Goal: Task Accomplishment & Management: Use online tool/utility

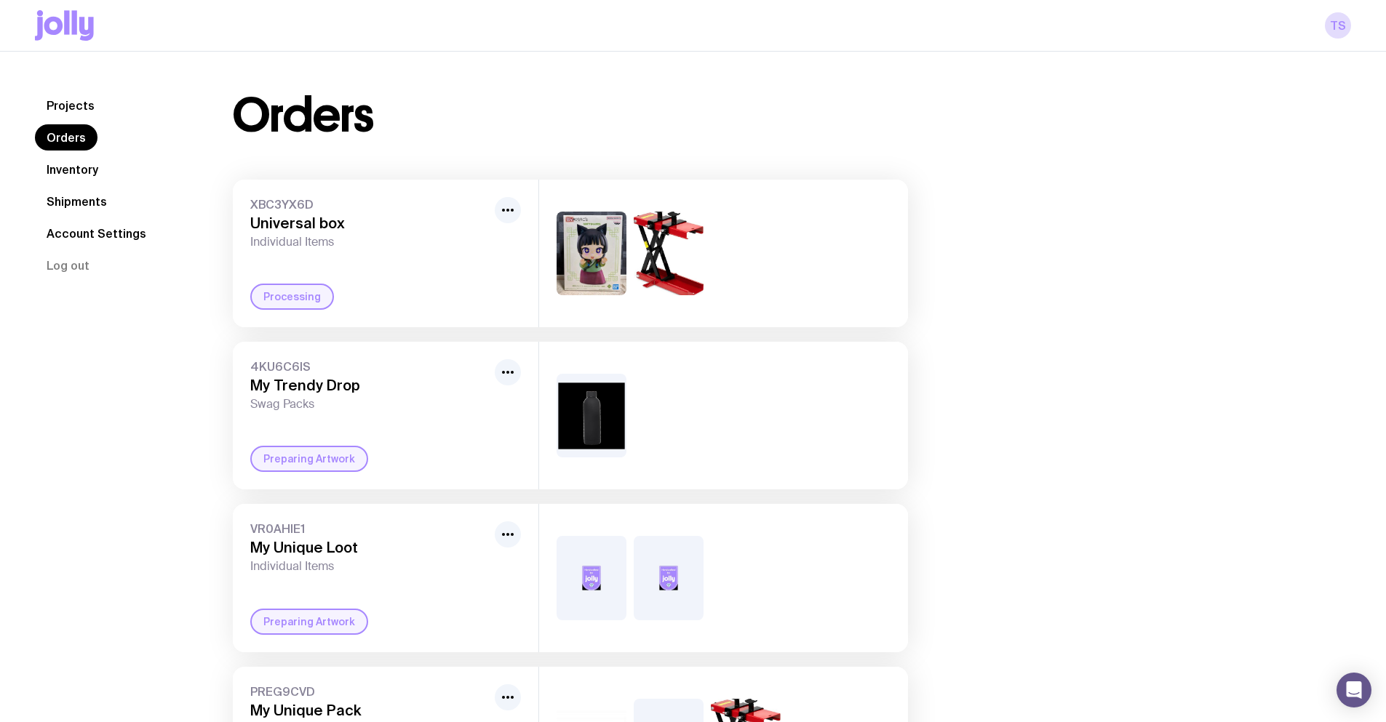
click at [82, 166] on link "Inventory" at bounding box center [72, 169] width 75 height 26
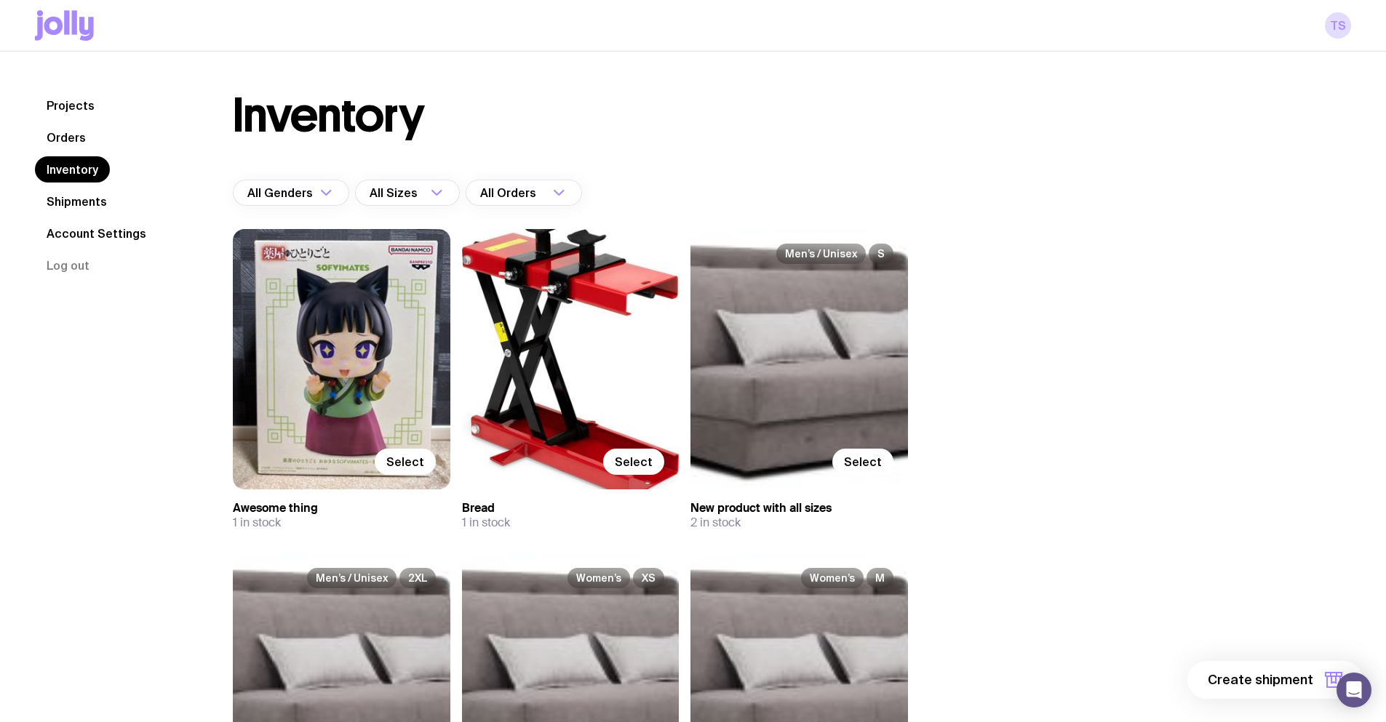
click at [80, 198] on link "Shipments" at bounding box center [77, 201] width 84 height 26
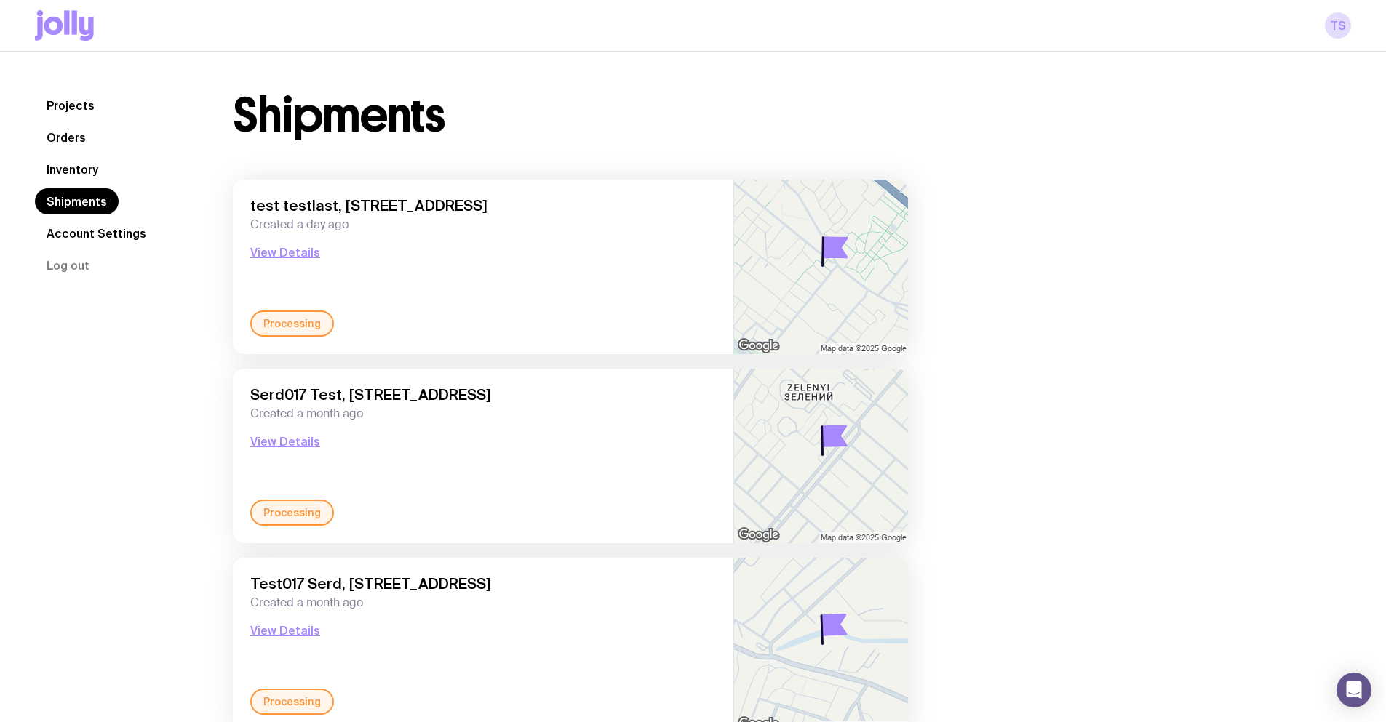
click at [82, 177] on link "Inventory" at bounding box center [72, 169] width 75 height 26
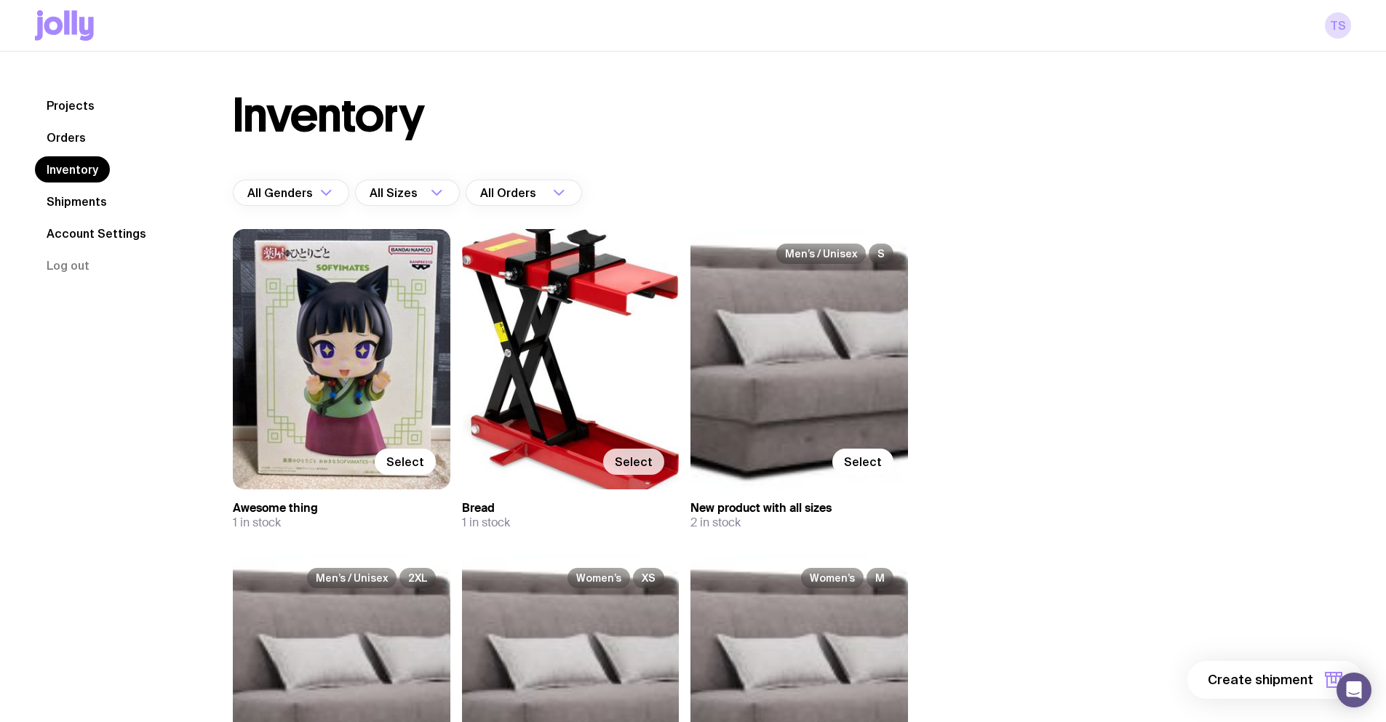
click at [639, 457] on span "Select" at bounding box center [634, 462] width 38 height 15
click at [0, 0] on input "Select" at bounding box center [0, 0] width 0 height 0
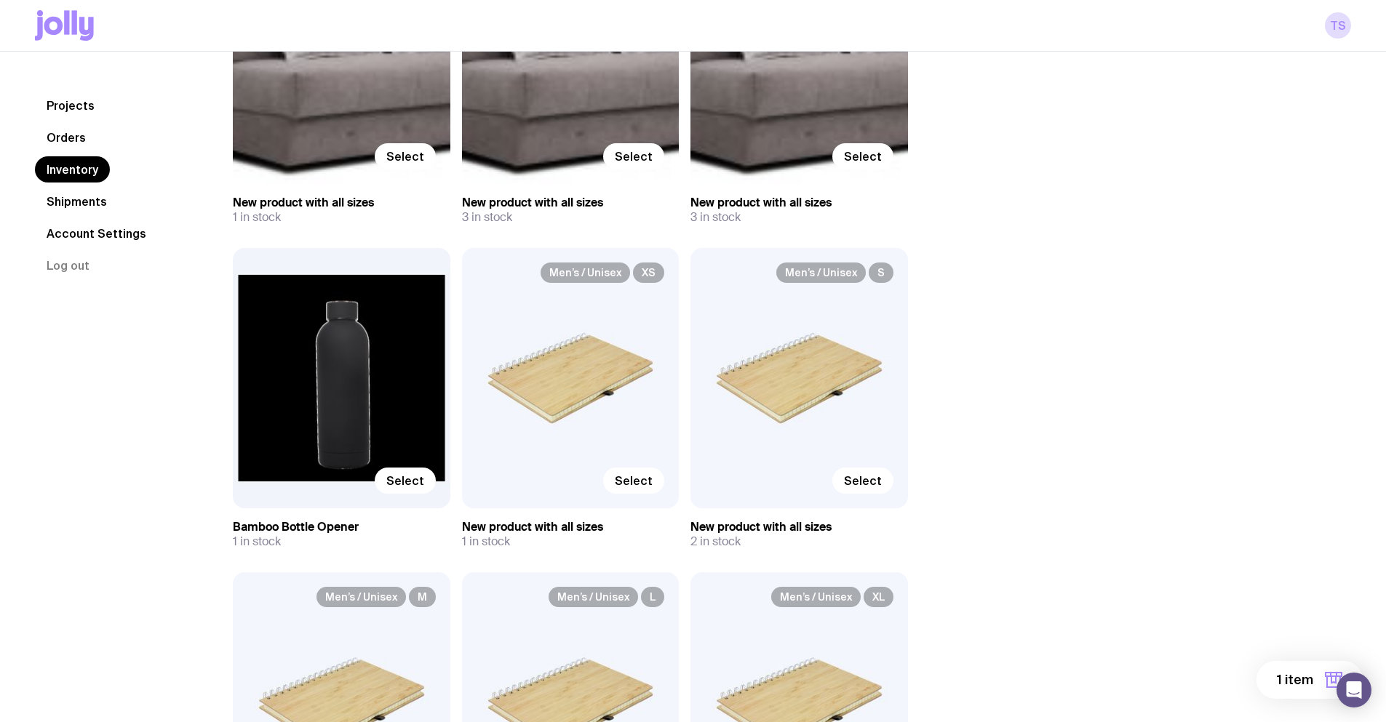
scroll to position [727, 0]
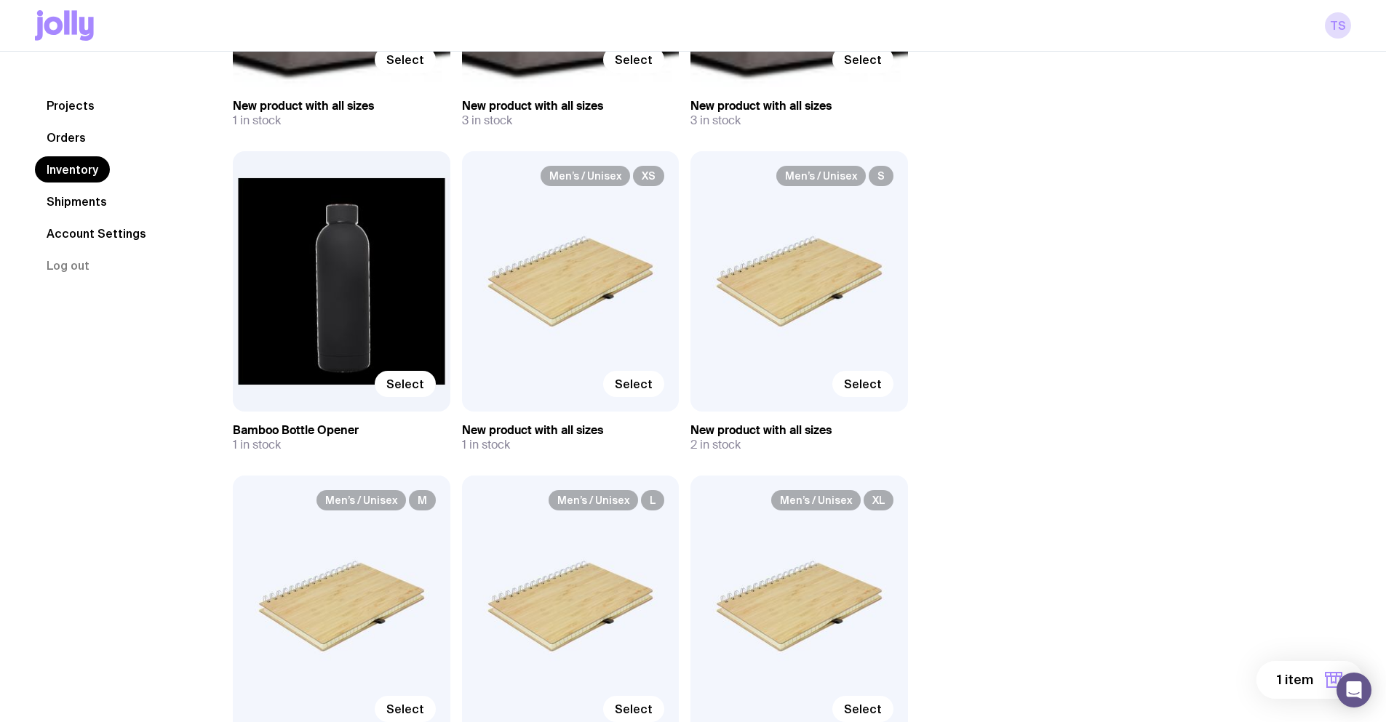
click at [1296, 687] on span "1 item" at bounding box center [1295, 679] width 36 height 17
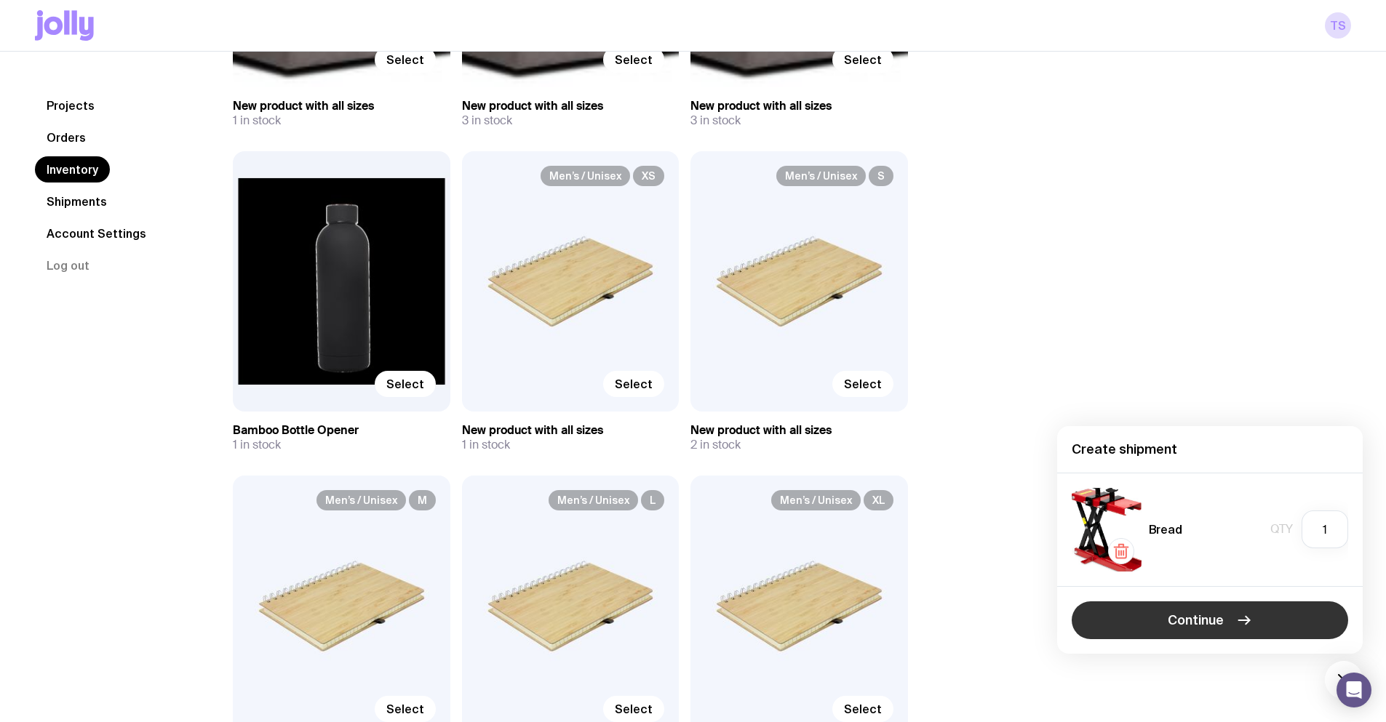
click at [1221, 626] on span "Continue" at bounding box center [1196, 620] width 56 height 17
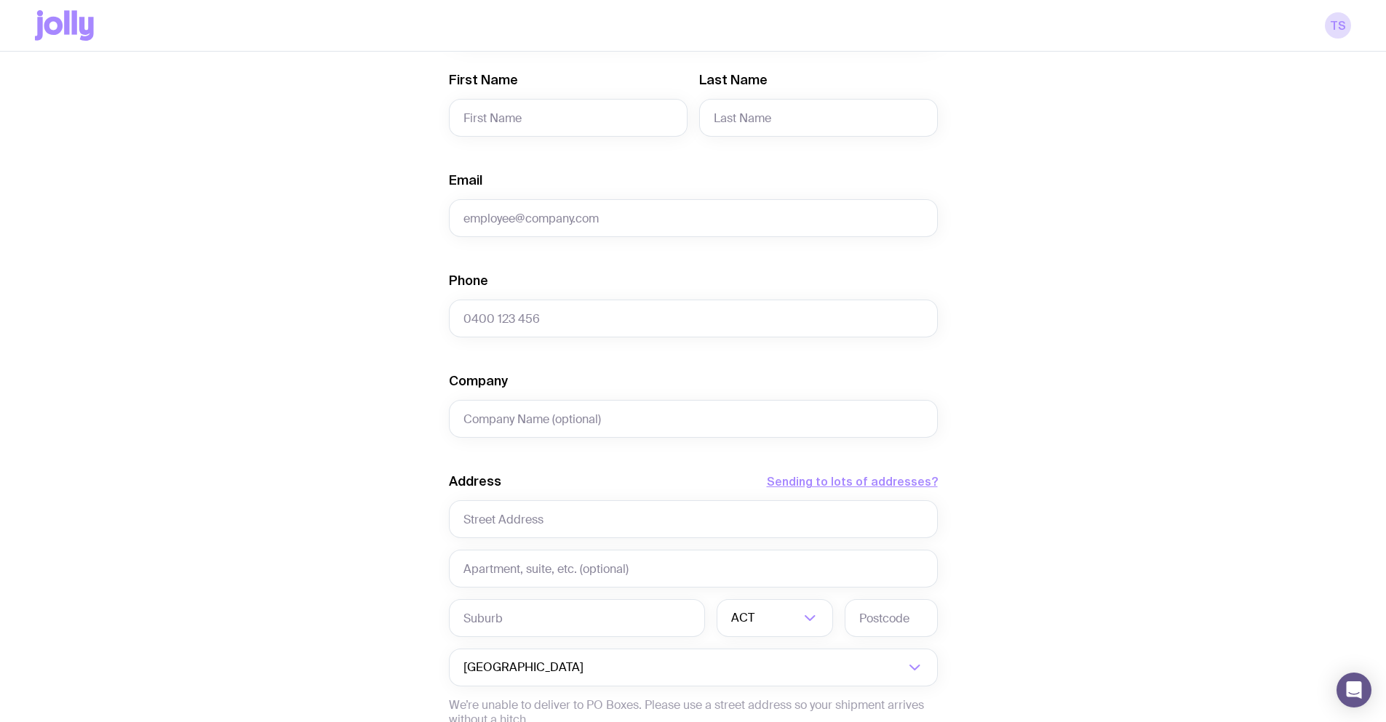
scroll to position [364, 0]
